Goal: Task Accomplishment & Management: Use online tool/utility

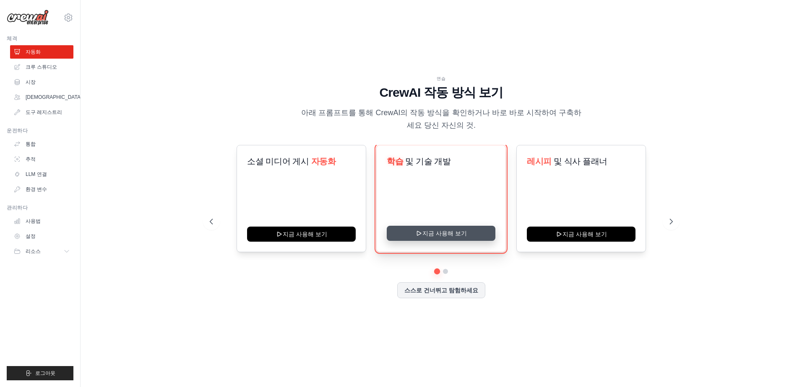
click at [446, 236] on button "지금 사용해 보기" at bounding box center [441, 233] width 109 height 15
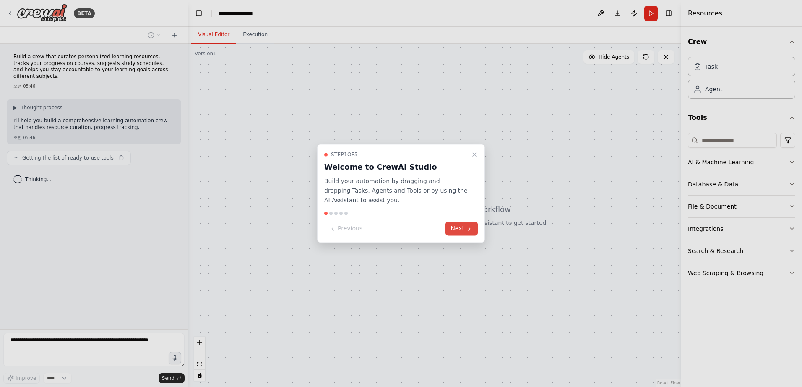
click at [462, 231] on button "Next" at bounding box center [461, 229] width 32 height 14
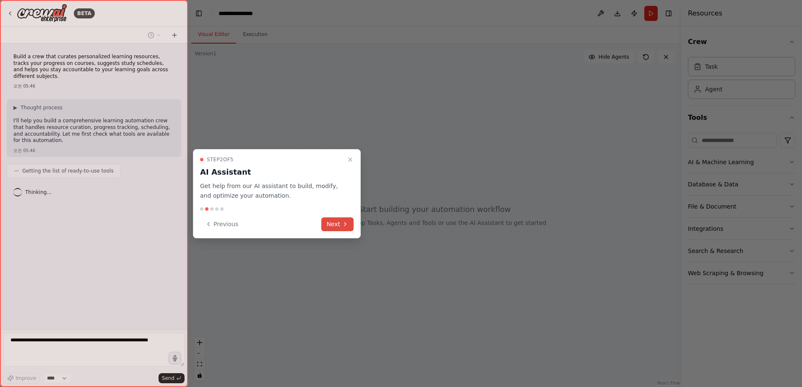
click at [343, 227] on icon at bounding box center [345, 224] width 7 height 7
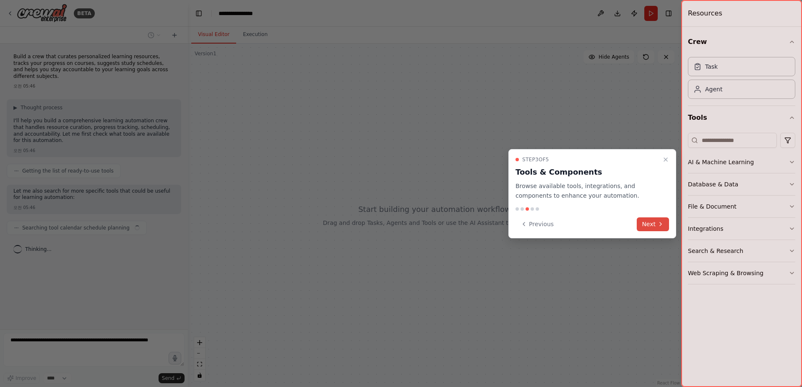
click at [644, 224] on button "Next" at bounding box center [653, 225] width 32 height 14
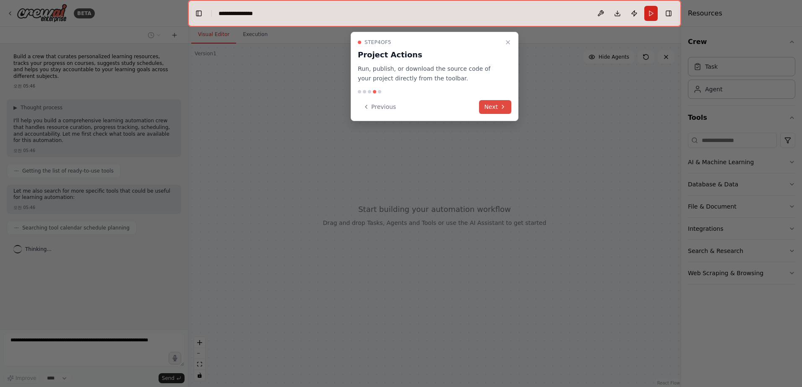
click at [501, 111] on button "Next" at bounding box center [495, 107] width 32 height 14
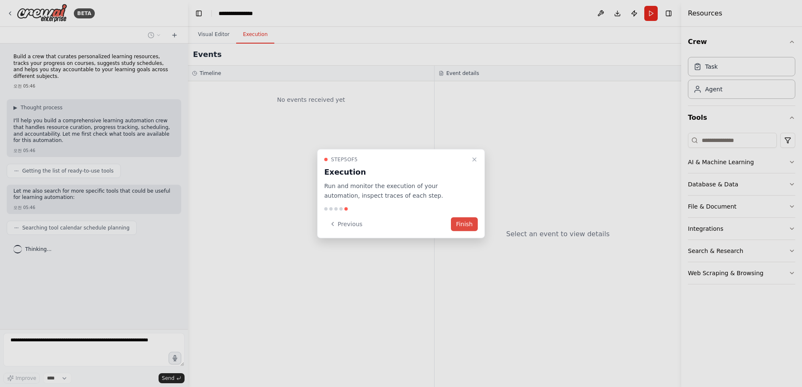
click at [465, 224] on button "Finish" at bounding box center [464, 224] width 27 height 14
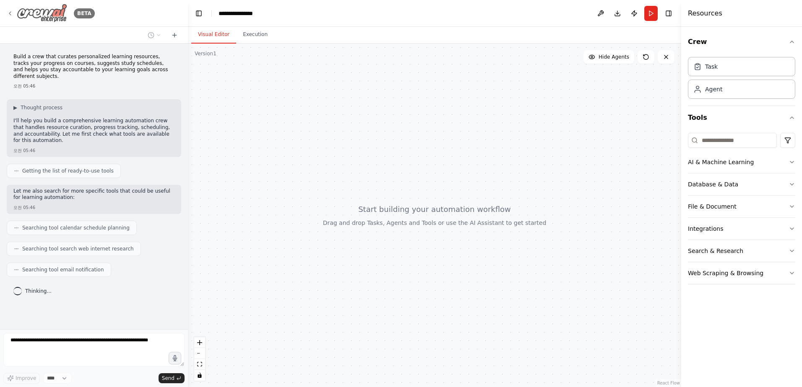
click at [12, 11] on icon at bounding box center [10, 13] width 7 height 7
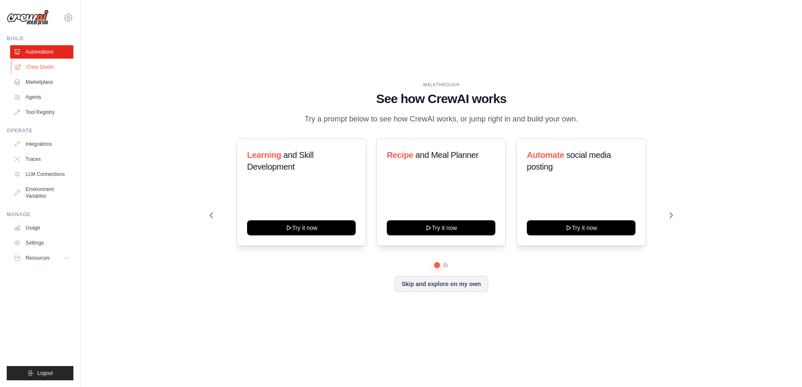
click at [49, 67] on link "Crew Studio" at bounding box center [42, 66] width 63 height 13
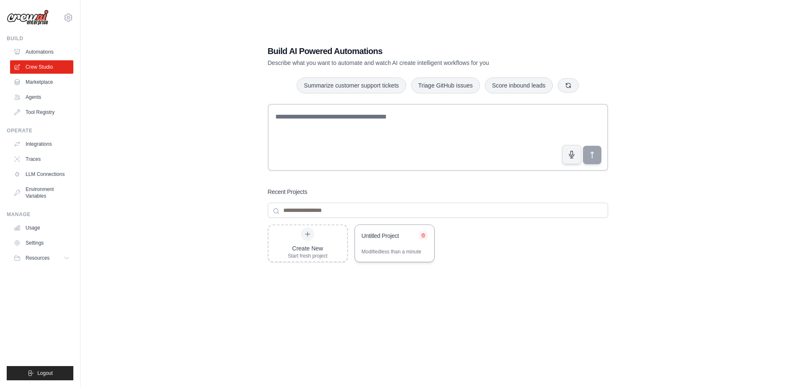
click at [423, 235] on icon at bounding box center [423, 235] width 5 height 5
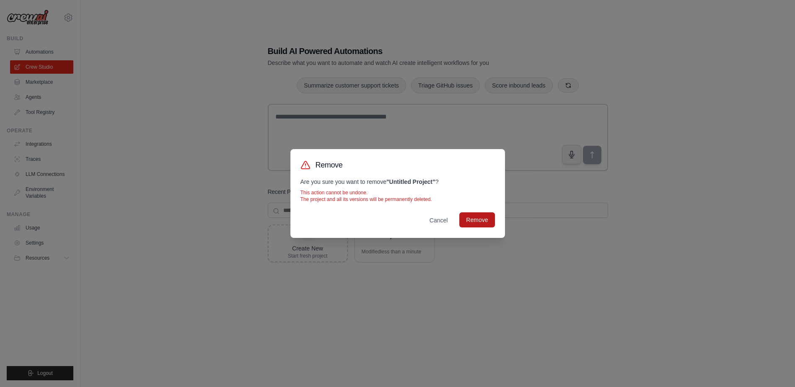
click at [462, 215] on button "Remove" at bounding box center [477, 220] width 35 height 15
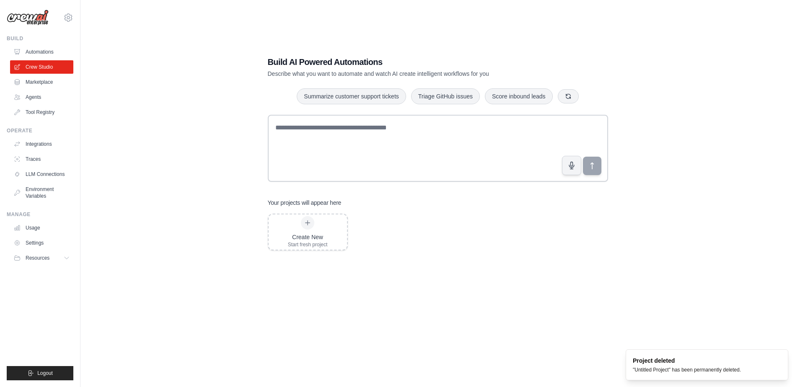
click at [196, 172] on div "Build AI Powered Automations Describe what you want to automate and watch AI cr…" at bounding box center [438, 201] width 688 height 387
click at [307, 231] on div "Create New Start fresh project" at bounding box center [308, 232] width 40 height 32
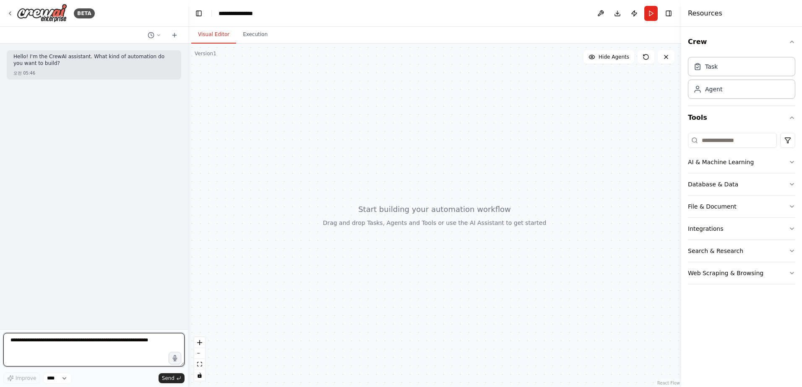
click at [94, 341] on textarea at bounding box center [93, 350] width 181 height 34
click at [139, 344] on textarea at bounding box center [93, 350] width 181 height 34
type textarea "*"
type textarea "**********"
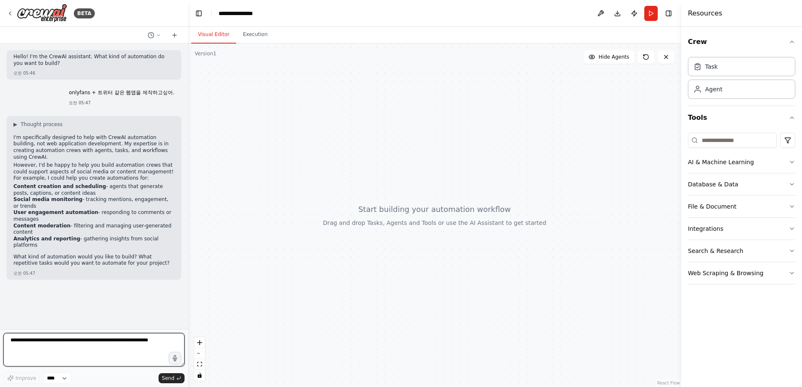
click at [96, 350] on textarea at bounding box center [93, 350] width 181 height 34
type textarea "*"
type textarea "**********"
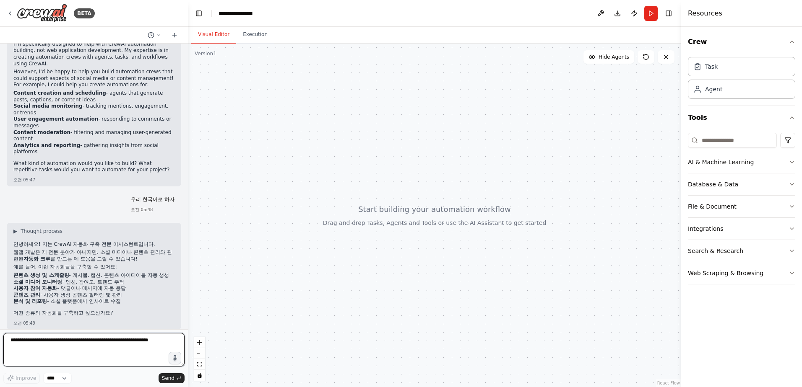
scroll to position [100, 0]
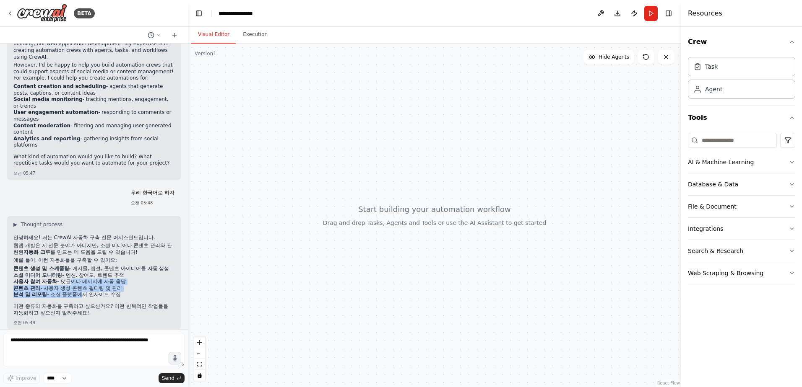
drag, startPoint x: 66, startPoint y: 273, endPoint x: 79, endPoint y: 288, distance: 19.7
click at [79, 288] on ul "콘텐츠 생성 및 스케줄링 - 게시물, 캡션, 콘텐츠 아이디어를 자동 생성 소셜 미디어 모니터링 - 멘션, 참여도, 트렌드 추적 사용자 참여 자…" at bounding box center [93, 282] width 161 height 33
drag, startPoint x: 79, startPoint y: 288, endPoint x: 70, endPoint y: 286, distance: 9.0
click at [71, 292] on li "분석 및 리포팅 - 소셜 플랫폼에서 인사이트 수집" at bounding box center [93, 295] width 161 height 7
